Goal: Task Accomplishment & Management: Complete application form

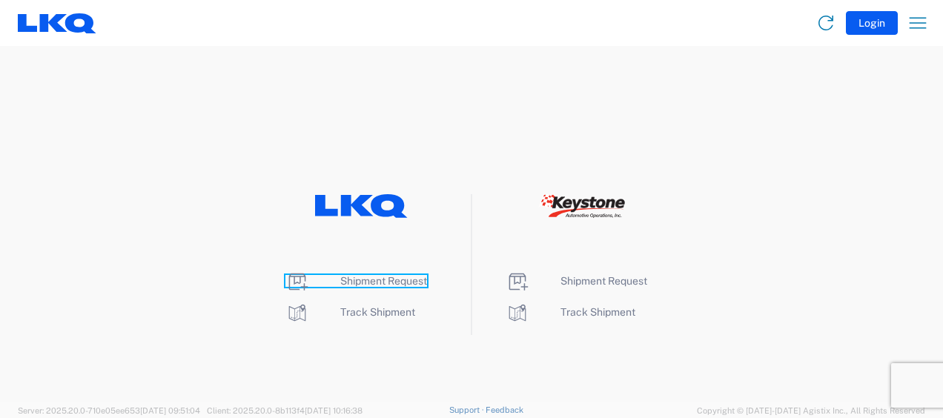
click at [384, 280] on span "Shipment Request" at bounding box center [383, 281] width 87 height 12
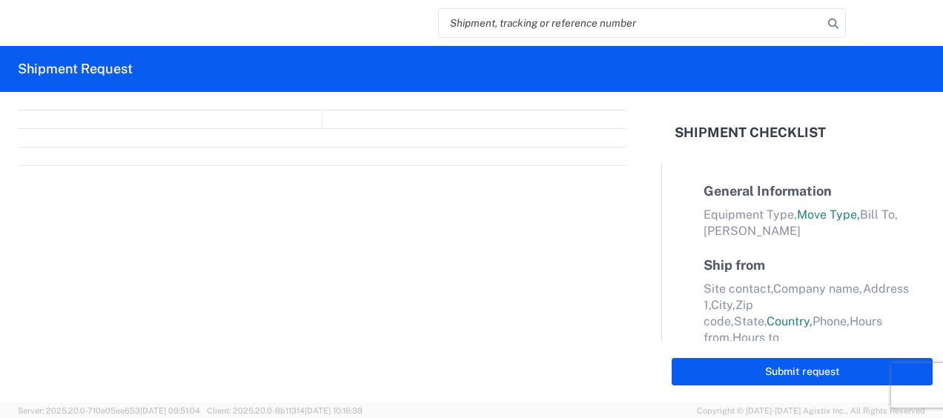
select select "FULL"
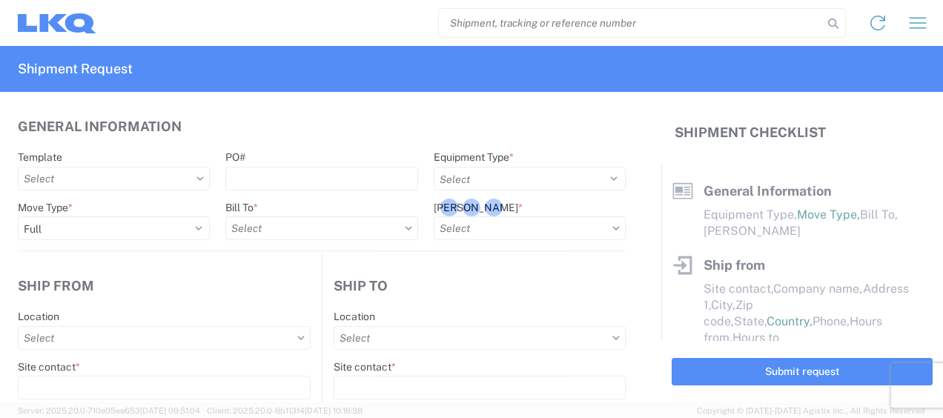
select select "LBS"
select select "IN"
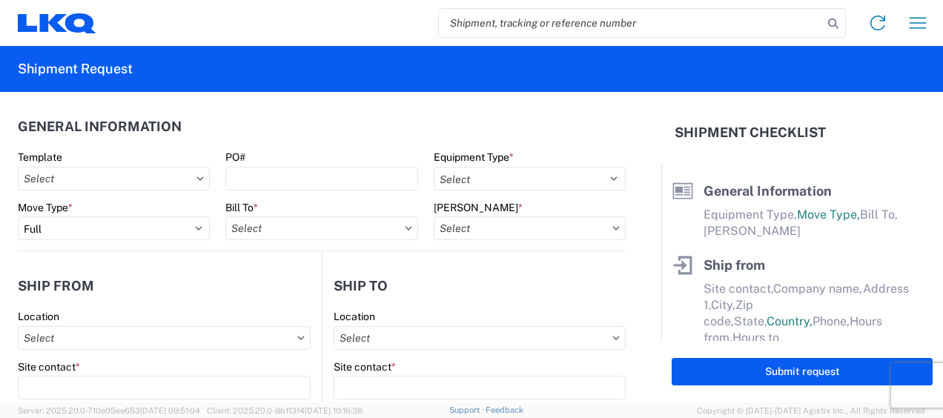
click at [313, 153] on div "PO#" at bounding box center [321, 157] width 192 height 13
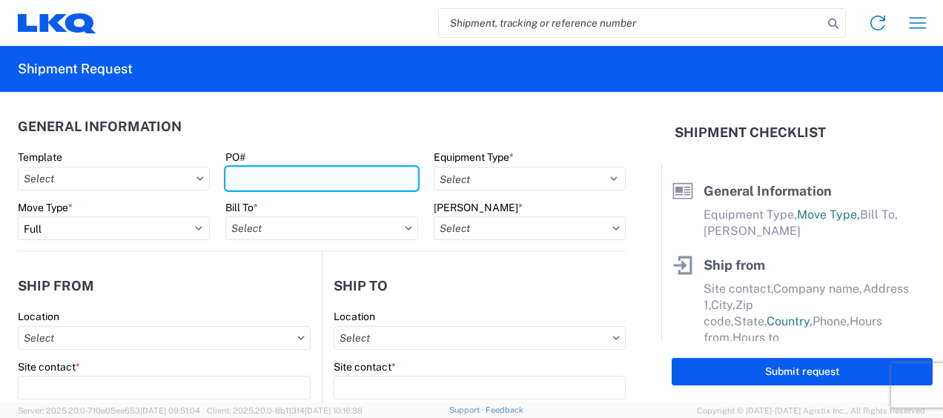
click at [286, 182] on input "PO#" at bounding box center [321, 179] width 192 height 24
type input "1742-000194"
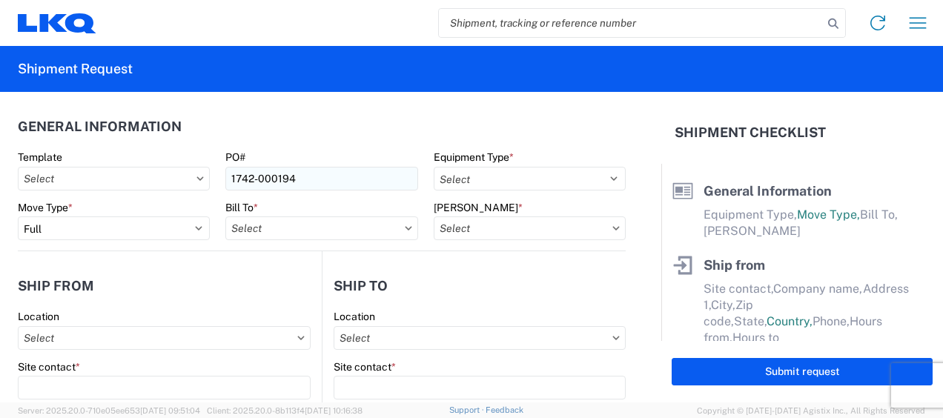
type input "1742 North Texas - Wilmer"
type input "500 Lavender Rd"
type input "Wilmer"
type input "75172"
select select "TX"
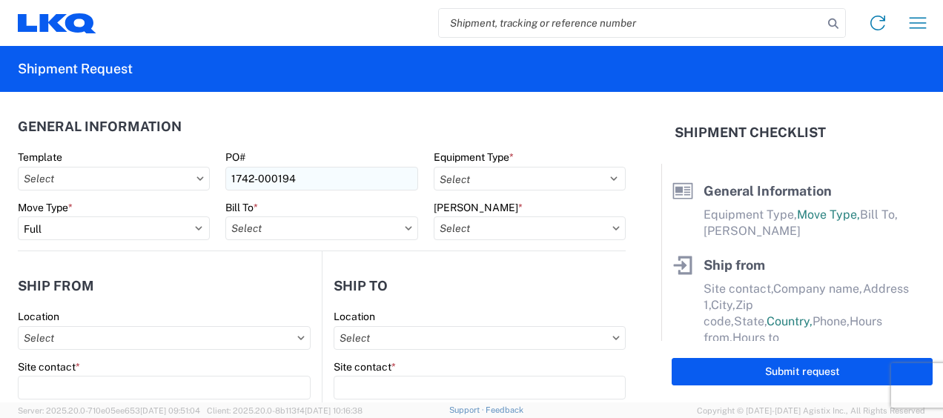
type input "cjbutler@lkqcorp.com"
type input "8173491387"
type input "LKQ Corporation"
type input "1710 W Mount Houston Rd"
type input "Houston"
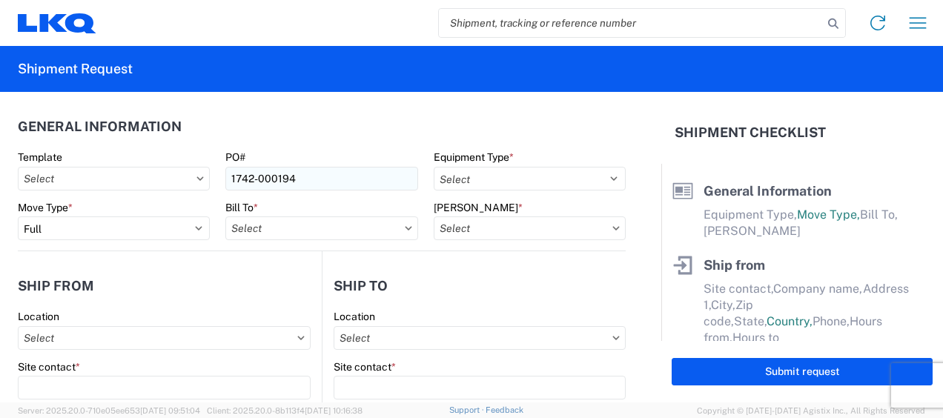
type input "77038"
select select "TX"
type input "281-886-1028"
type input "Chris Butler"
type input "cjbutler@lkqcorp.com"
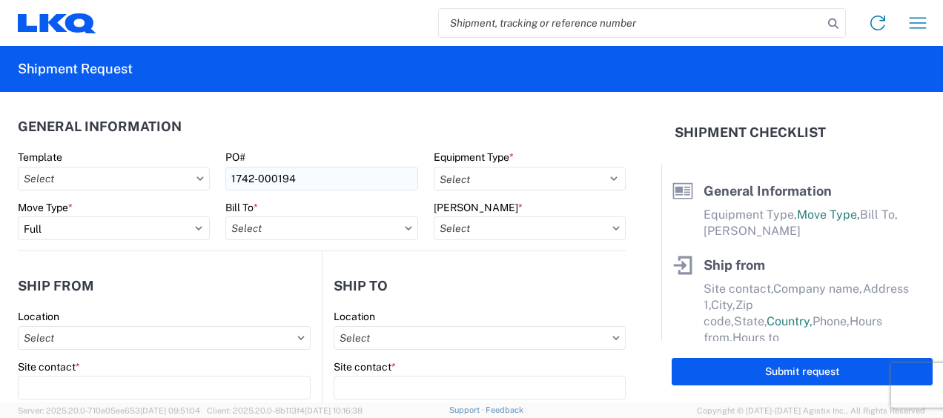
type input "8173491387"
type input "2025-10-09"
type input "2025-10-10"
type input "40000"
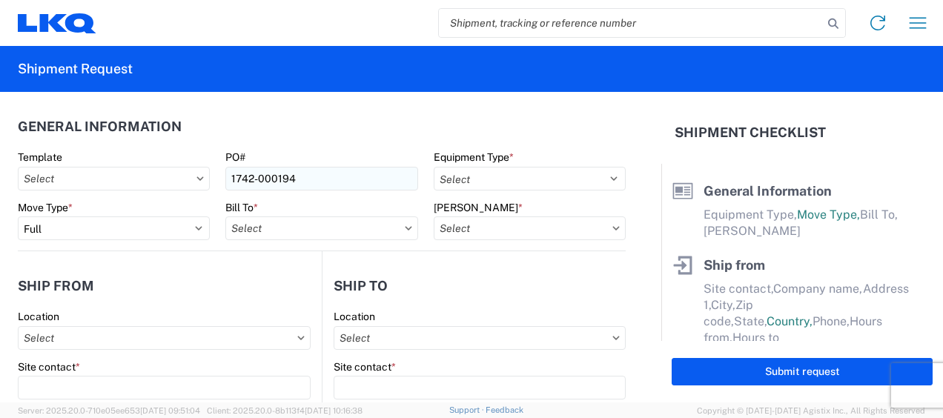
type input "28"
